Goal: Task Accomplishment & Management: Complete application form

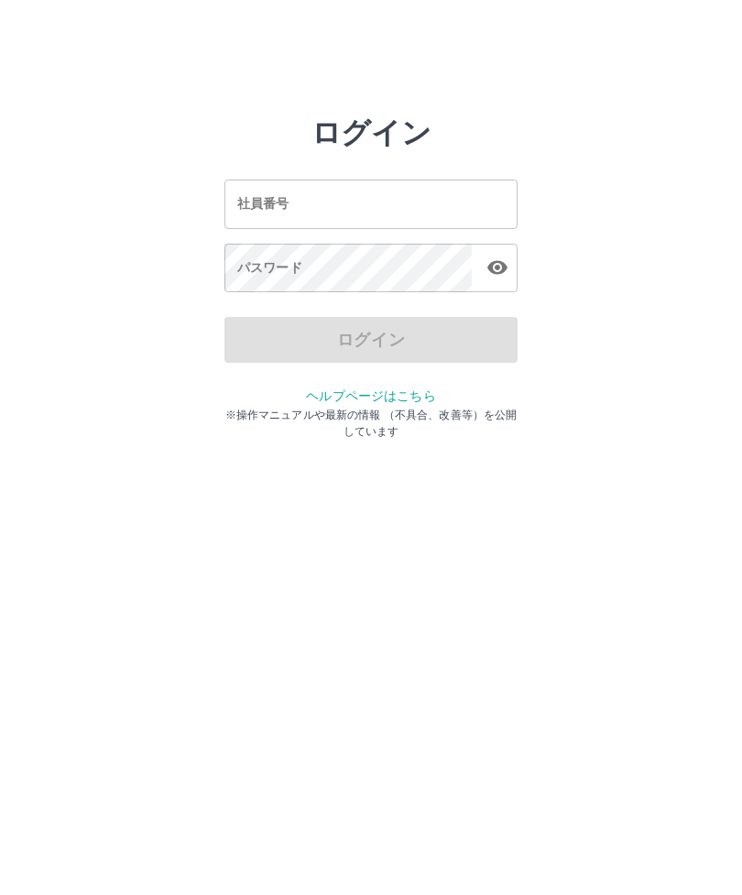
click at [321, 207] on input "社員番号" at bounding box center [370, 204] width 293 height 49
type input "*"
type input "*******"
click at [265, 271] on div "パスワード パスワード" at bounding box center [370, 269] width 293 height 51
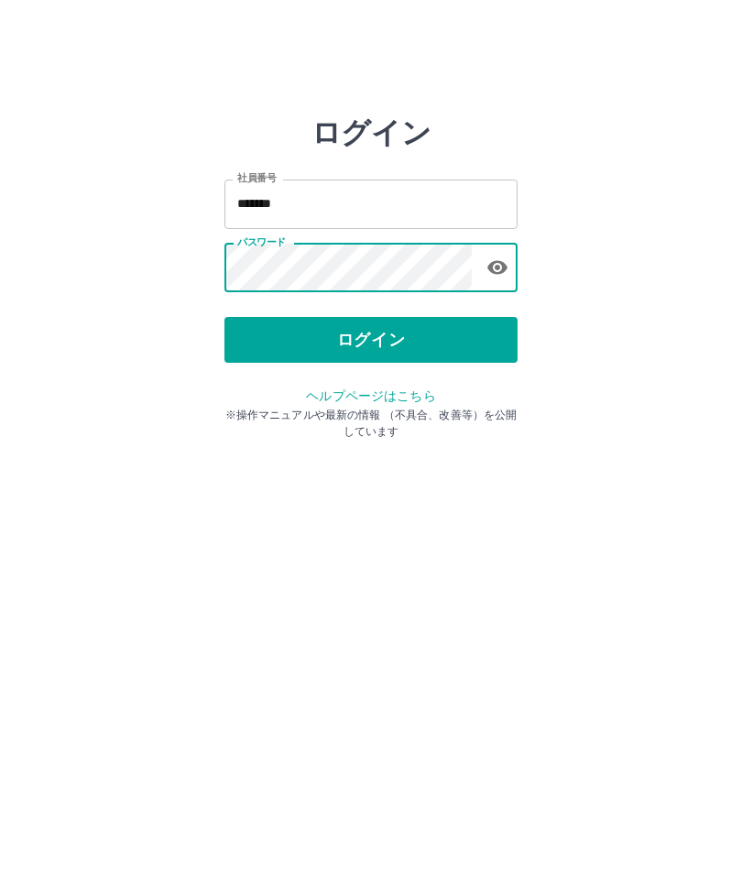
click at [339, 344] on button "ログイン" at bounding box center [370, 340] width 293 height 46
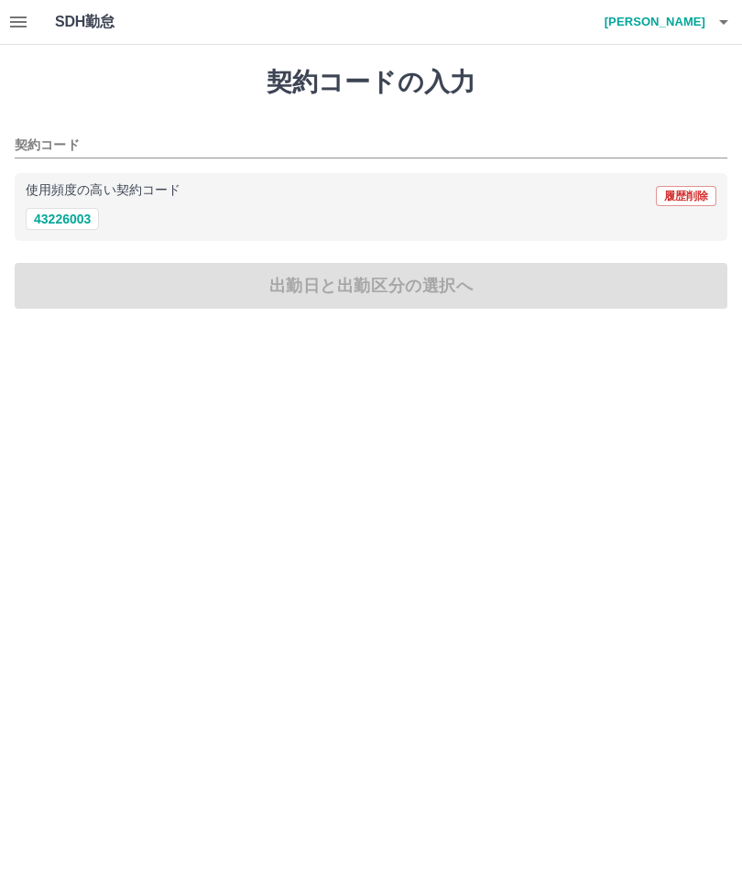
click at [59, 223] on button "43226003" at bounding box center [62, 219] width 73 height 22
type input "********"
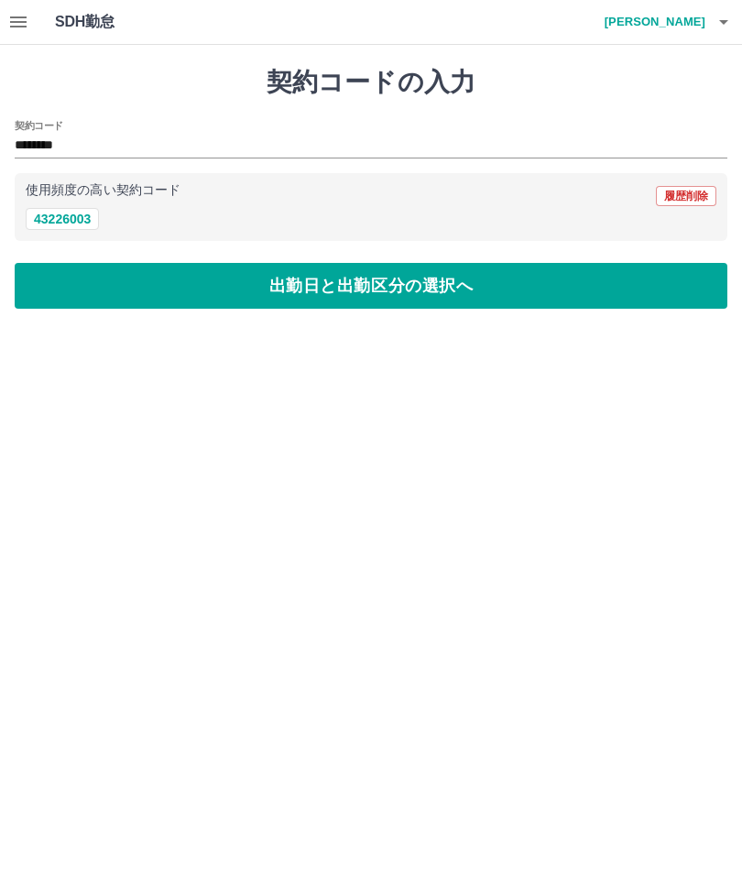
click at [87, 286] on button "出勤日と出勤区分の選択へ" at bounding box center [371, 286] width 713 height 46
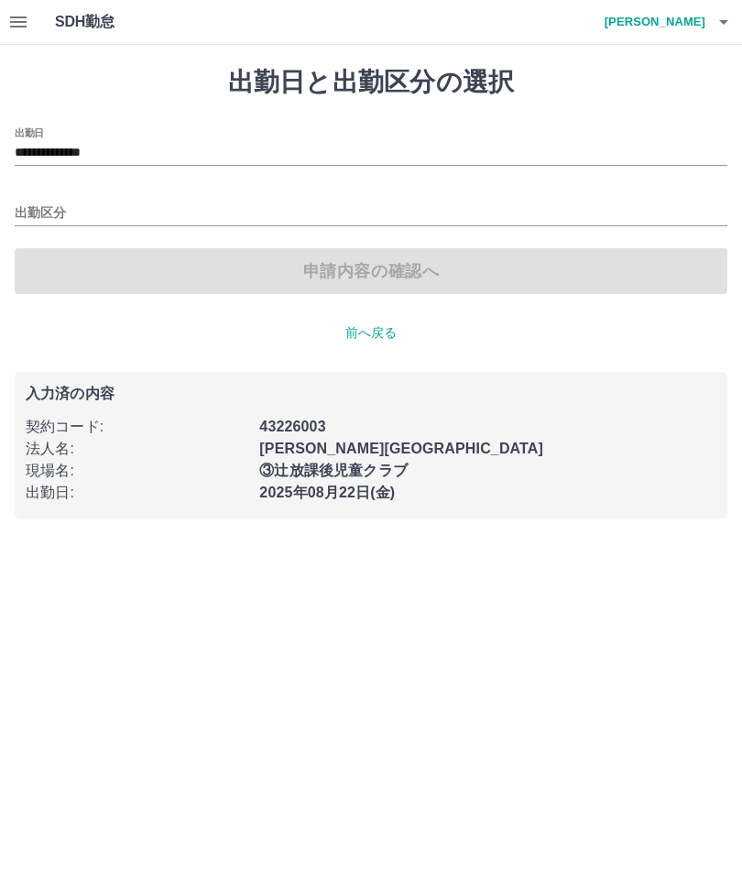
click at [59, 213] on input "出勤区分" at bounding box center [371, 213] width 713 height 23
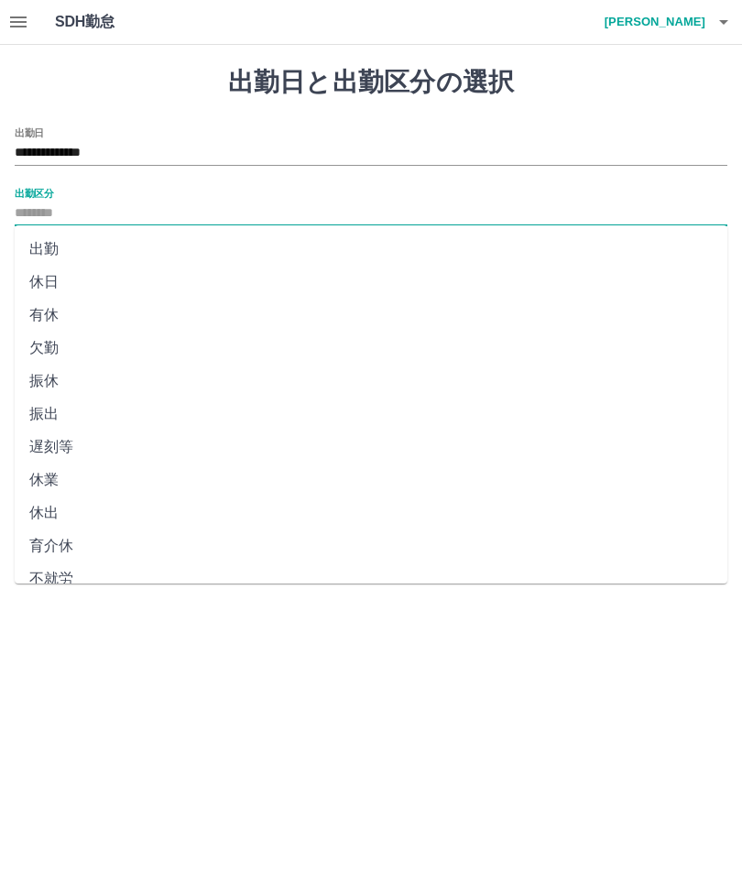
click at [37, 248] on li "出勤" at bounding box center [371, 249] width 713 height 33
type input "**"
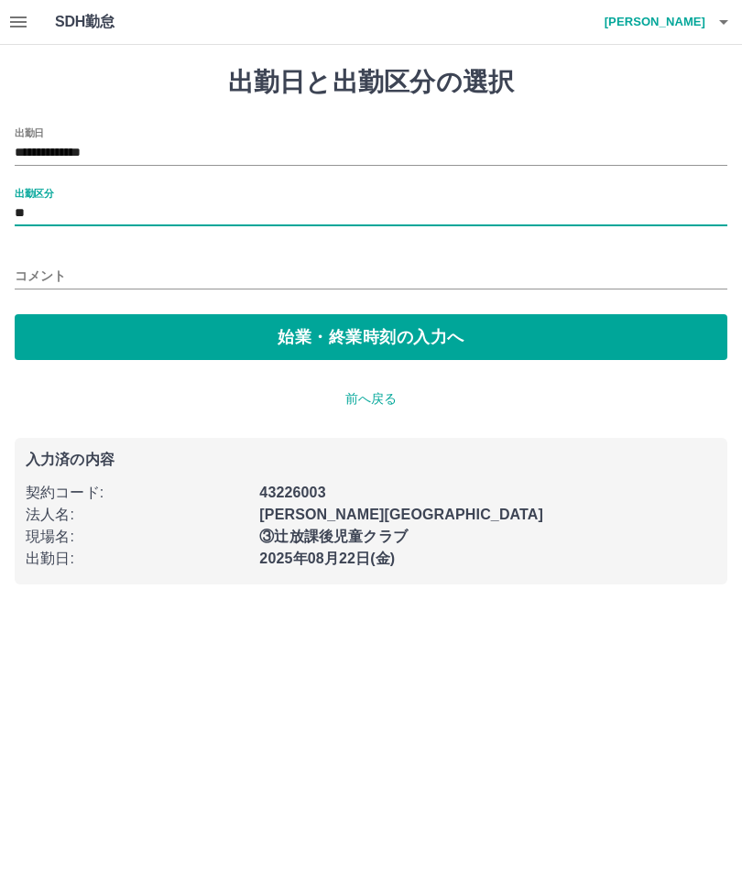
click at [53, 334] on button "始業・終業時刻の入力へ" at bounding box center [371, 337] width 713 height 46
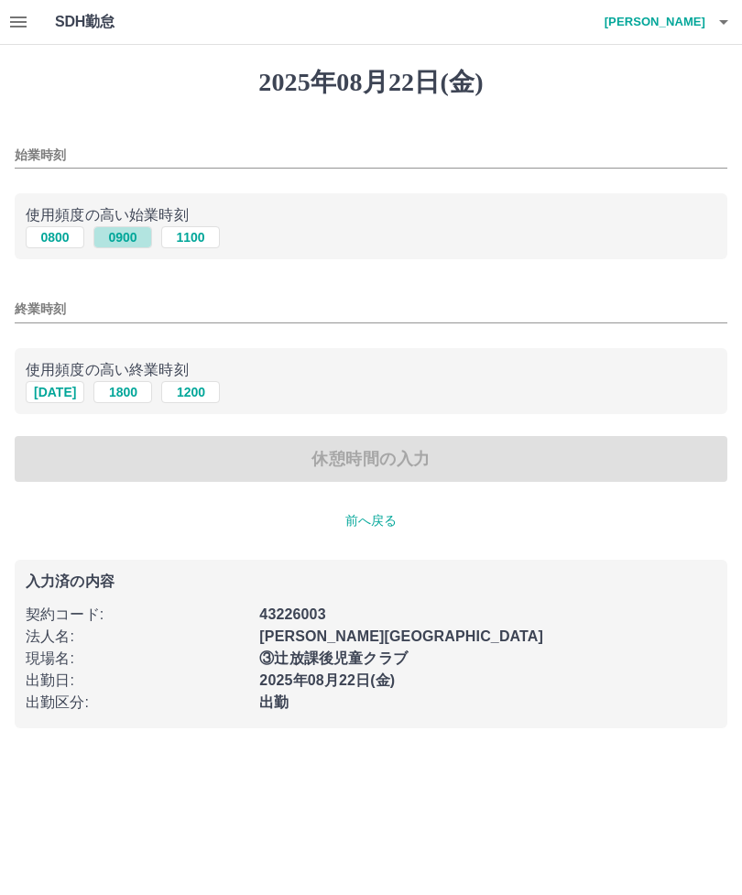
click at [115, 240] on button "0900" at bounding box center [122, 237] width 59 height 22
type input "****"
click at [117, 387] on button "1800" at bounding box center [122, 392] width 59 height 22
type input "****"
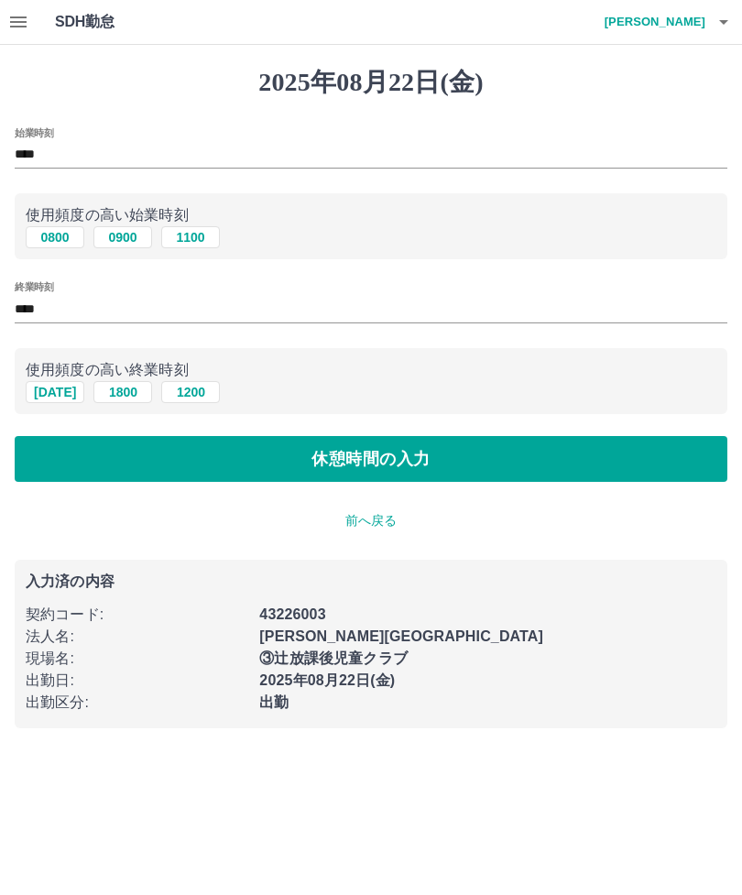
click at [290, 460] on button "休憩時間の入力" at bounding box center [371, 459] width 713 height 46
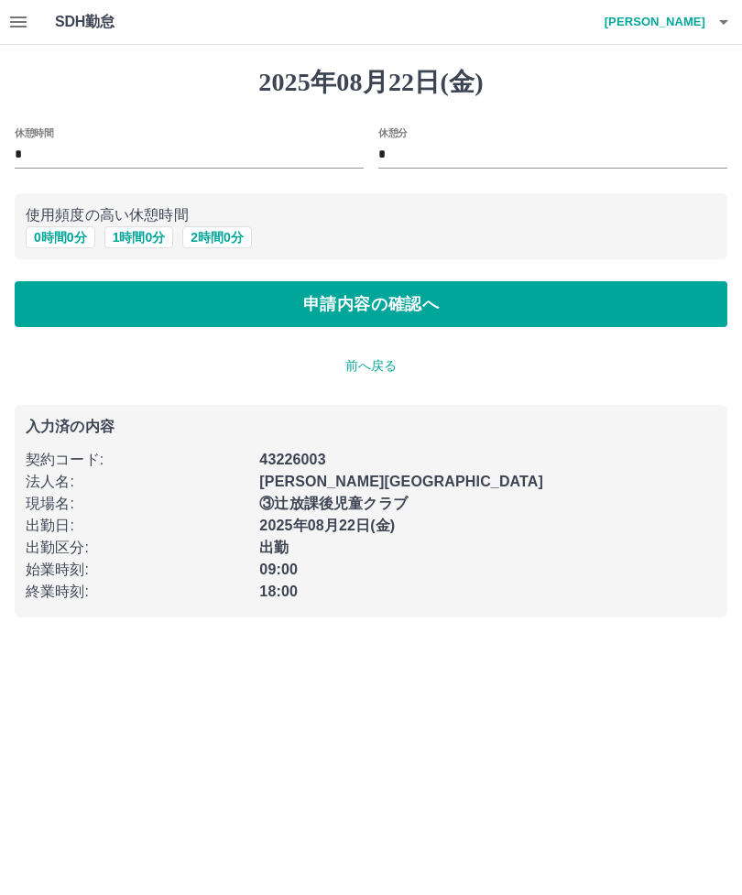
click at [139, 233] on button "1 時間 0 分" at bounding box center [139, 237] width 70 height 22
type input "*"
click at [294, 299] on button "申請内容の確認へ" at bounding box center [371, 304] width 713 height 46
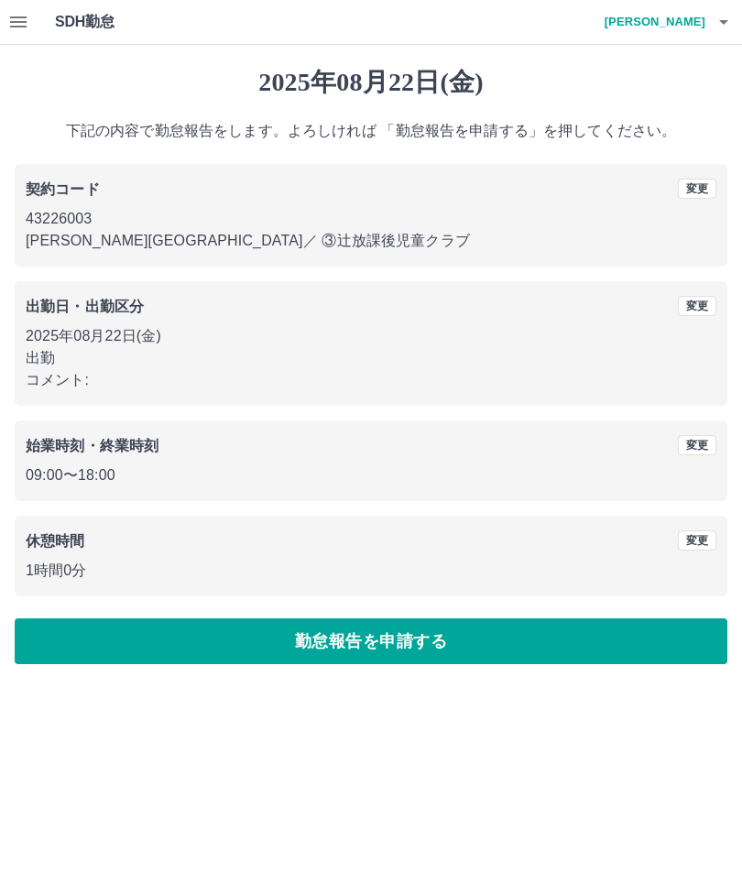
click at [332, 645] on button "勤怠報告を申請する" at bounding box center [371, 641] width 713 height 46
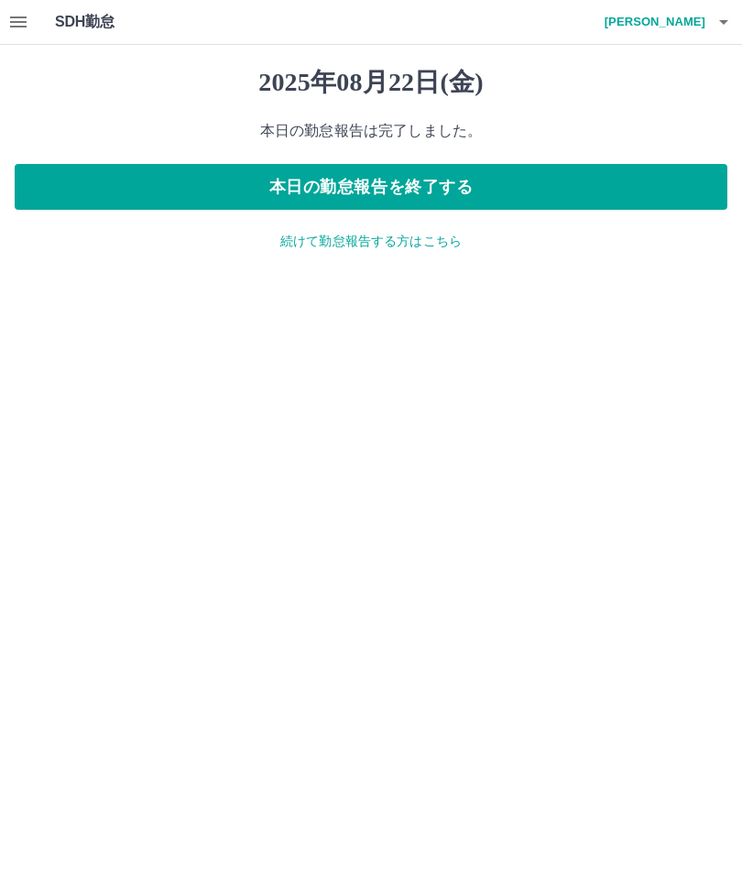
click at [19, 16] on icon "button" at bounding box center [18, 21] width 16 height 11
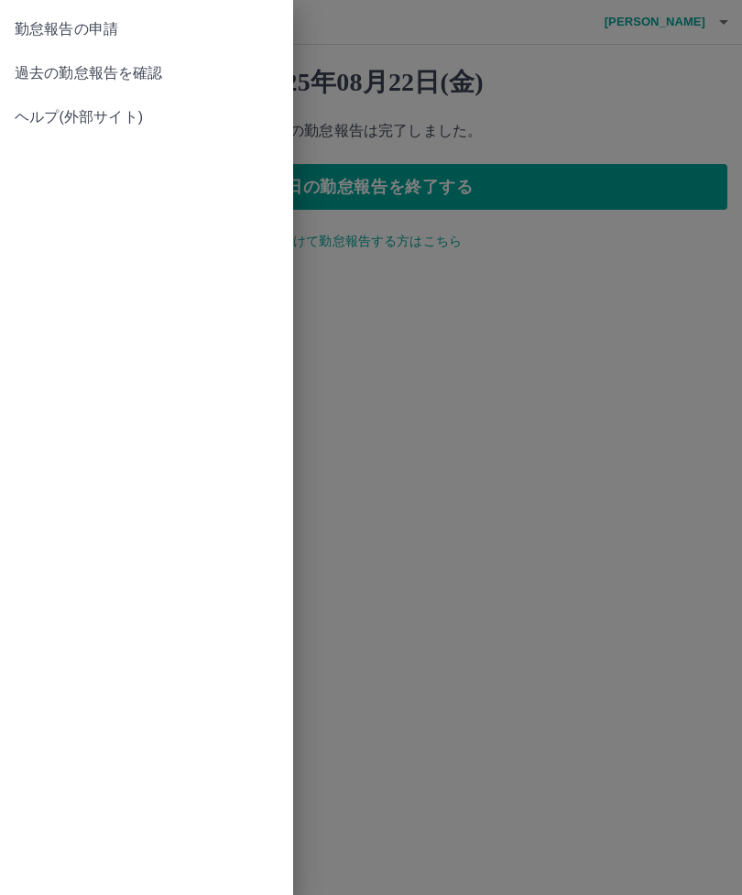
click at [35, 70] on span "過去の勤怠報告を確認" at bounding box center [147, 73] width 264 height 22
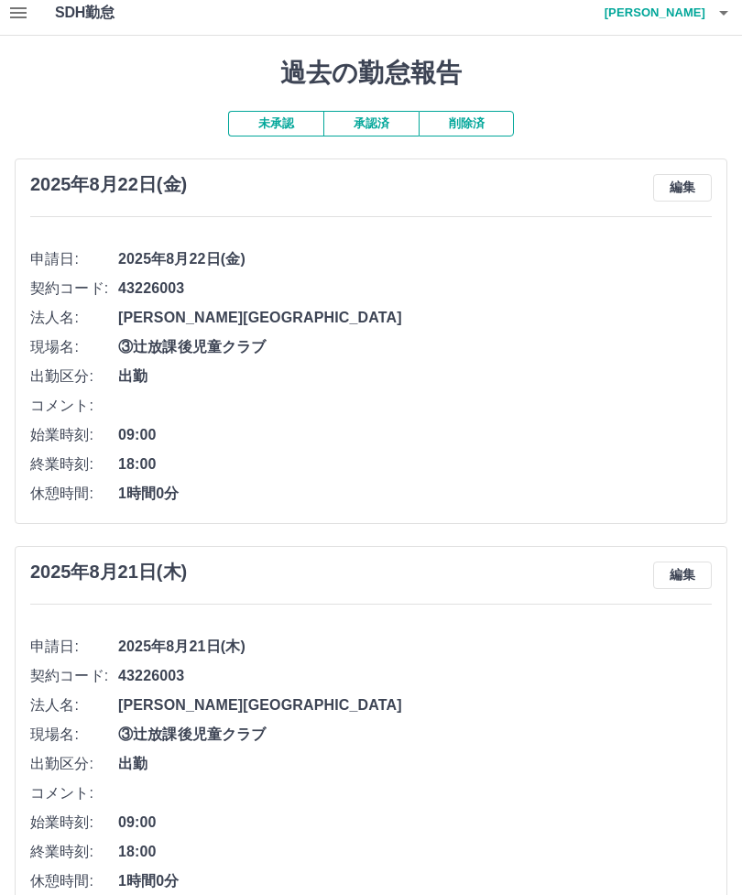
scroll to position [8, 0]
click at [724, 12] on icon "button" at bounding box center [723, 14] width 9 height 5
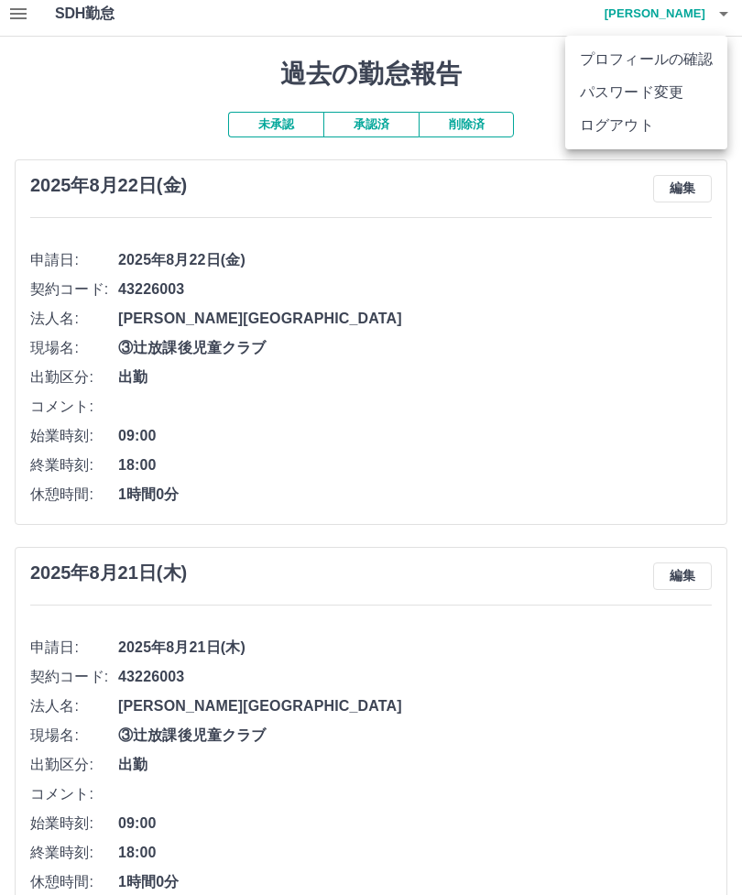
click at [619, 125] on li "ログアウト" at bounding box center [646, 125] width 162 height 33
